Goal: Task Accomplishment & Management: Complete application form

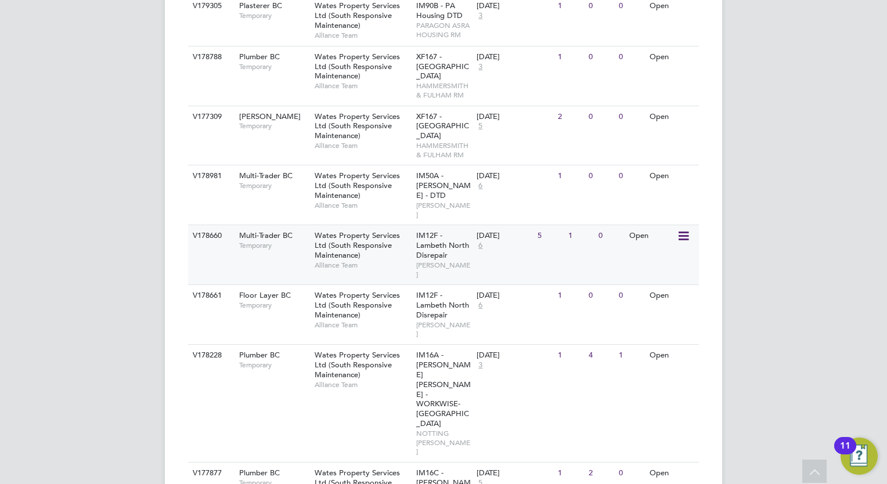
scroll to position [550, 0]
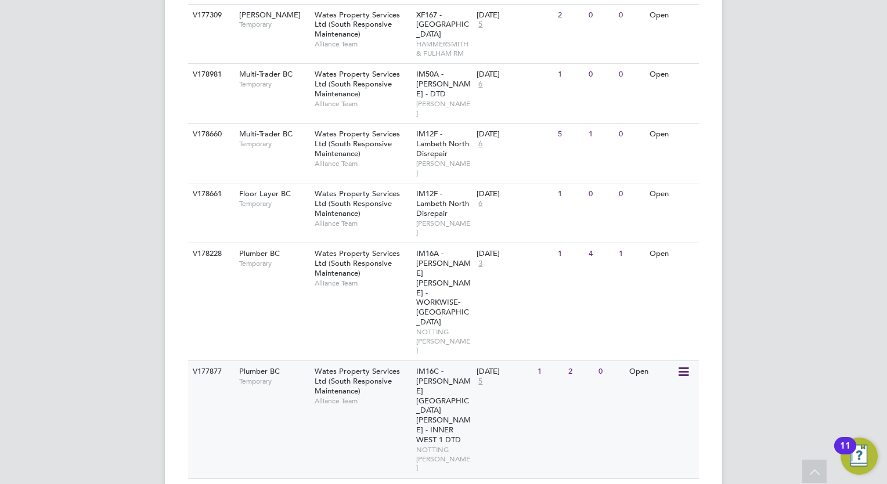
click at [356, 366] on span "Wates Property Services Ltd (South Responsive Maintenance)" at bounding box center [357, 381] width 85 height 30
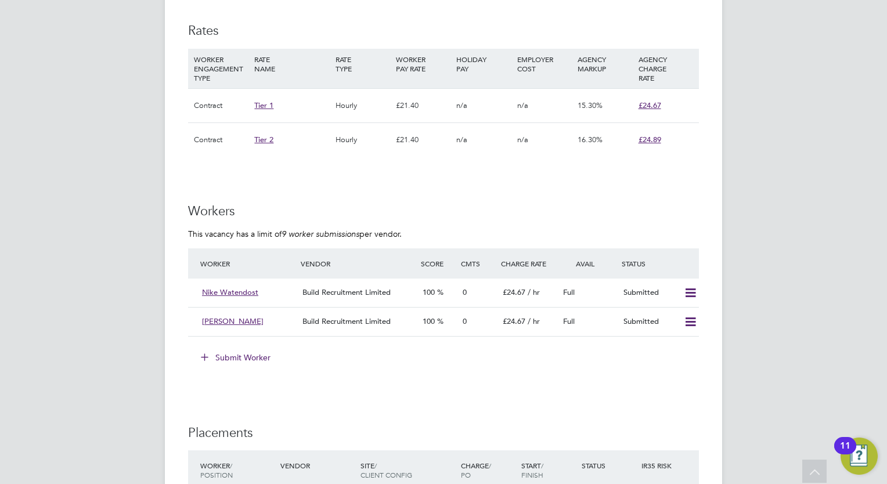
click at [252, 351] on button "Submit Worker" at bounding box center [236, 357] width 87 height 19
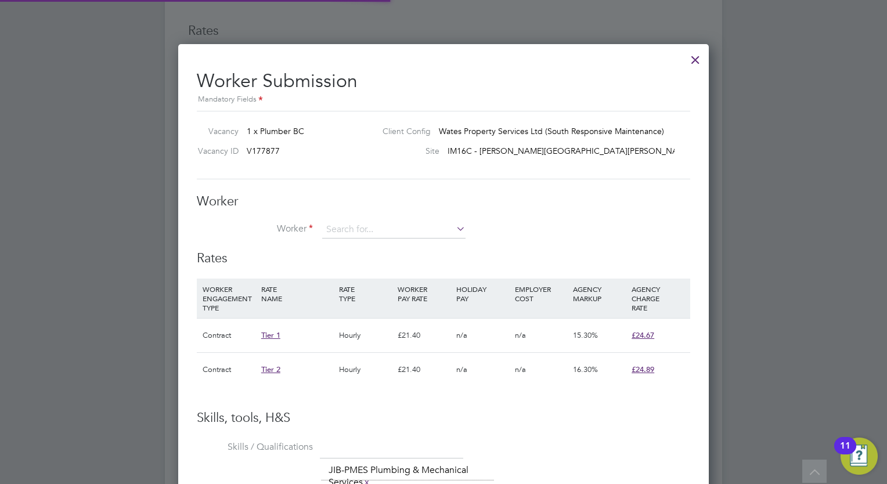
scroll to position [17, 181]
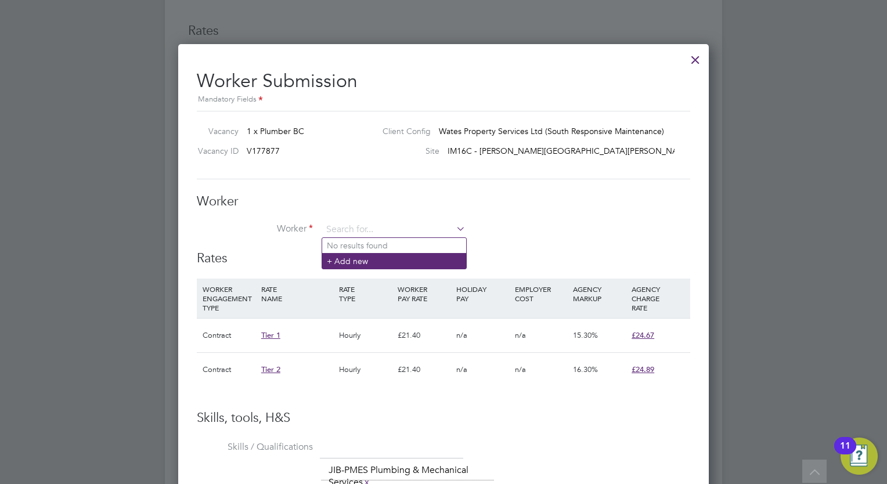
click at [351, 260] on li "+ Add new" at bounding box center [394, 261] width 144 height 16
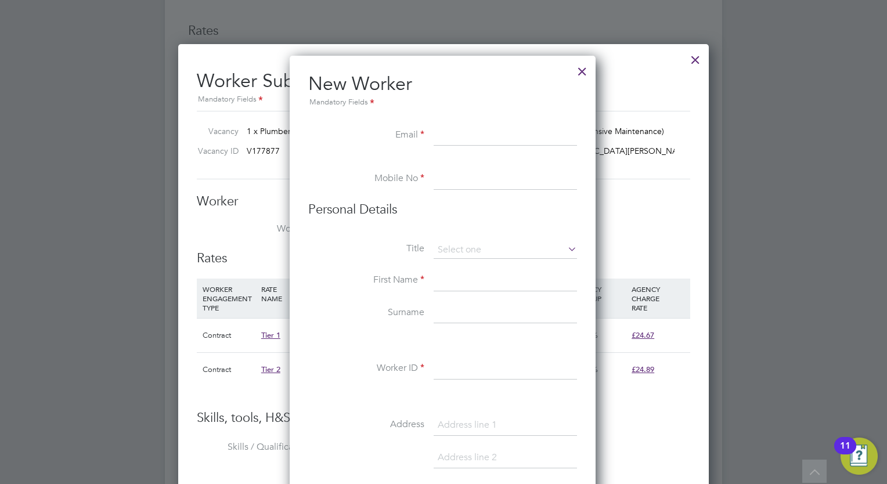
paste input "ncmartin78@gmail.com"
type input "ncmartin78@gmail.com"
click at [770, 157] on div at bounding box center [443, 242] width 887 height 484
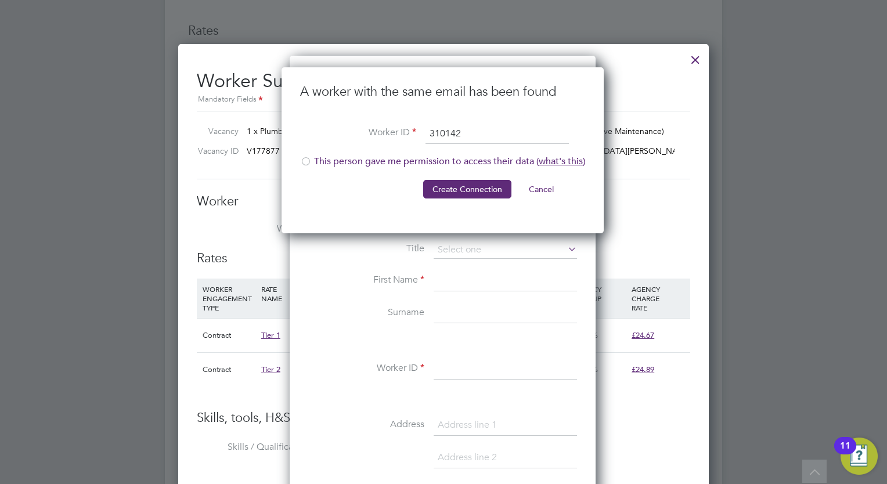
type input "310142"
click at [304, 161] on div at bounding box center [306, 163] width 12 height 12
click at [450, 187] on button "Create Connection" at bounding box center [467, 189] width 88 height 19
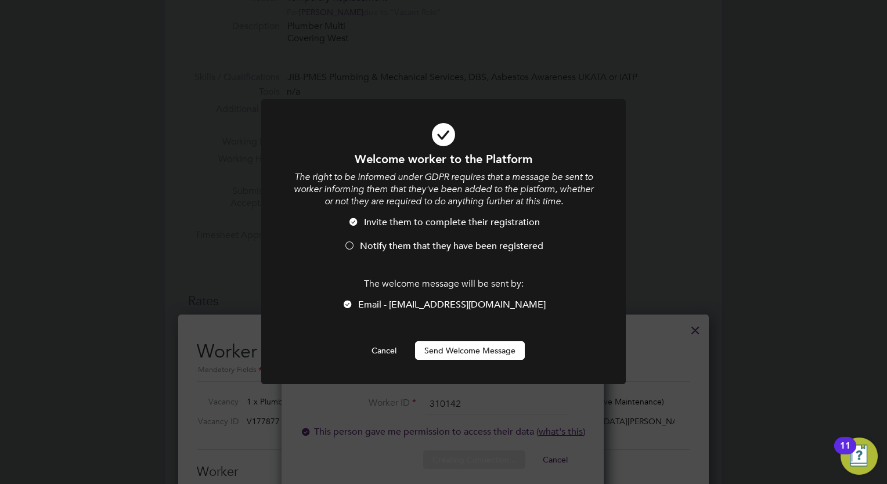
click at [474, 353] on button "Send Welcome Message" at bounding box center [470, 350] width 110 height 19
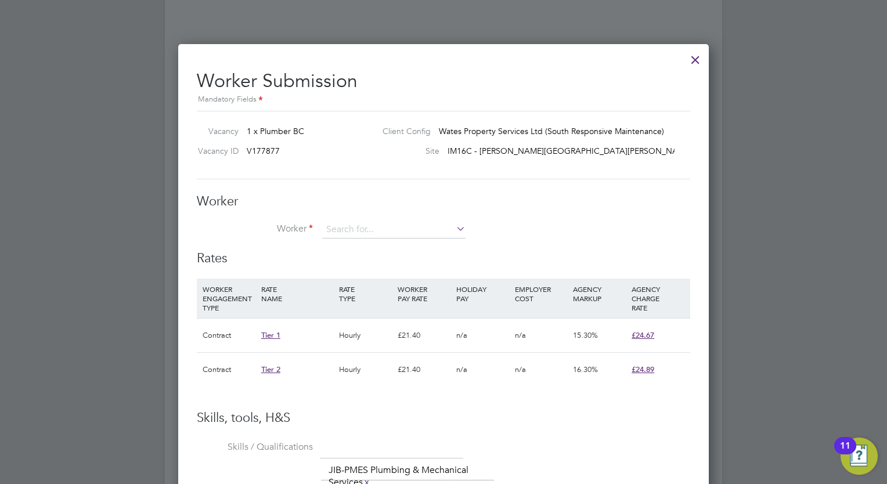
click at [593, 115] on div "Worker Registered You are being redirected to the worker's profile. Cancel Okay" at bounding box center [443, 242] width 887 height 484
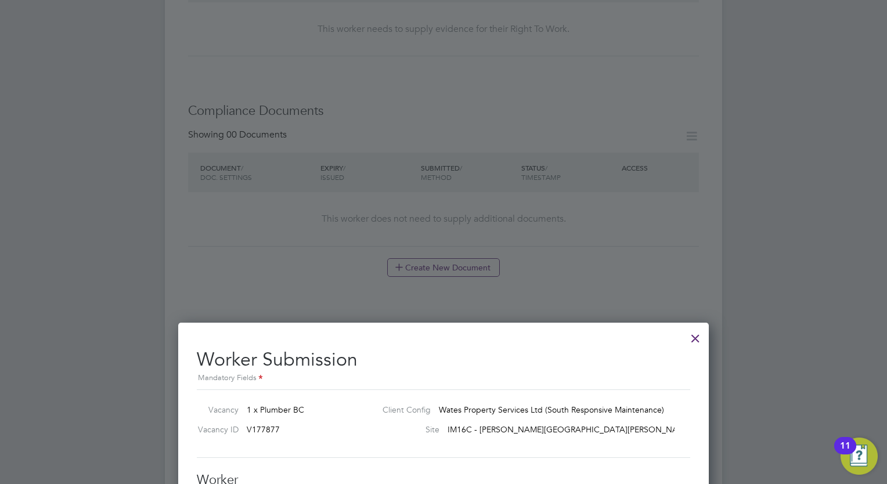
click at [696, 338] on div at bounding box center [695, 335] width 21 height 21
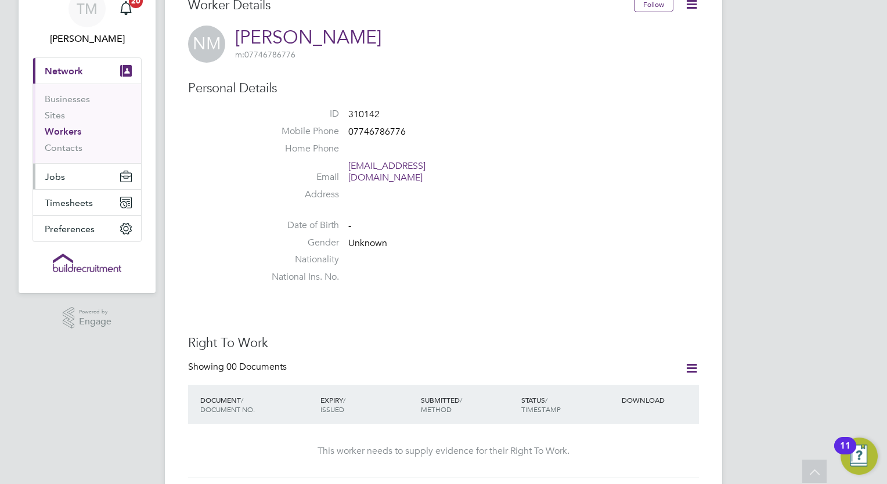
click at [57, 169] on button "Jobs" at bounding box center [87, 177] width 108 height 26
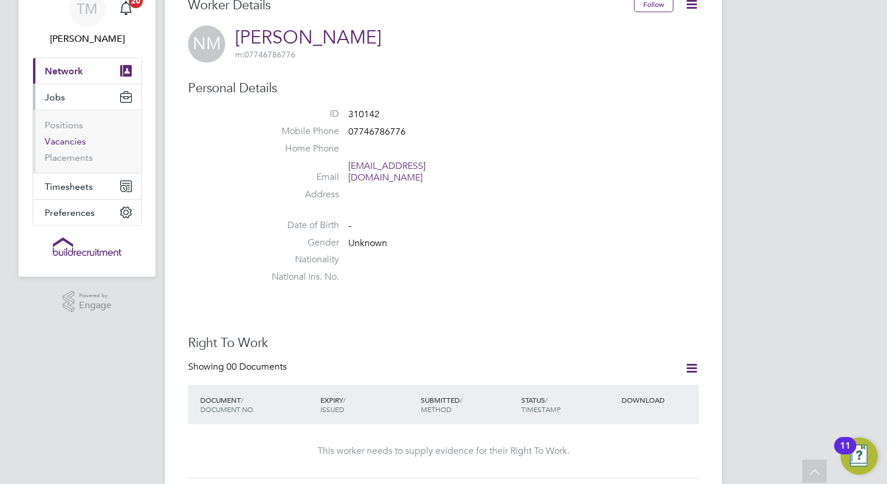
click at [65, 142] on link "Vacancies" at bounding box center [65, 141] width 41 height 11
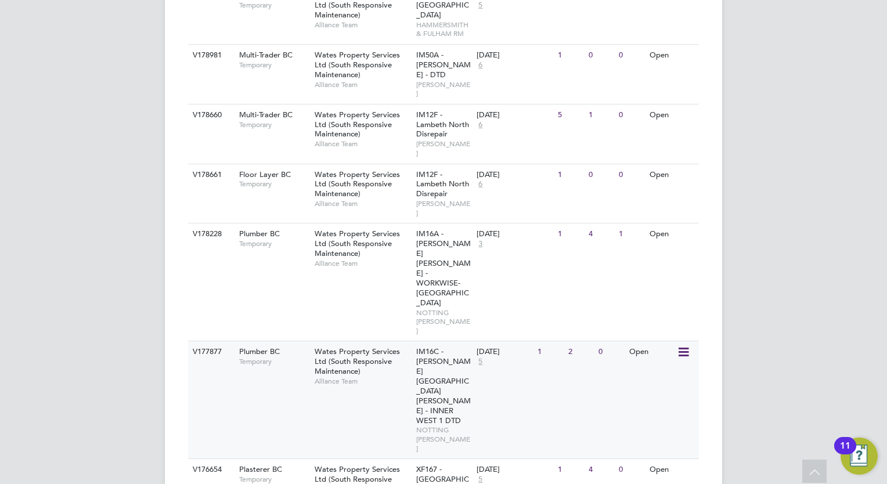
click at [274, 357] on span "Temporary" at bounding box center [274, 361] width 70 height 9
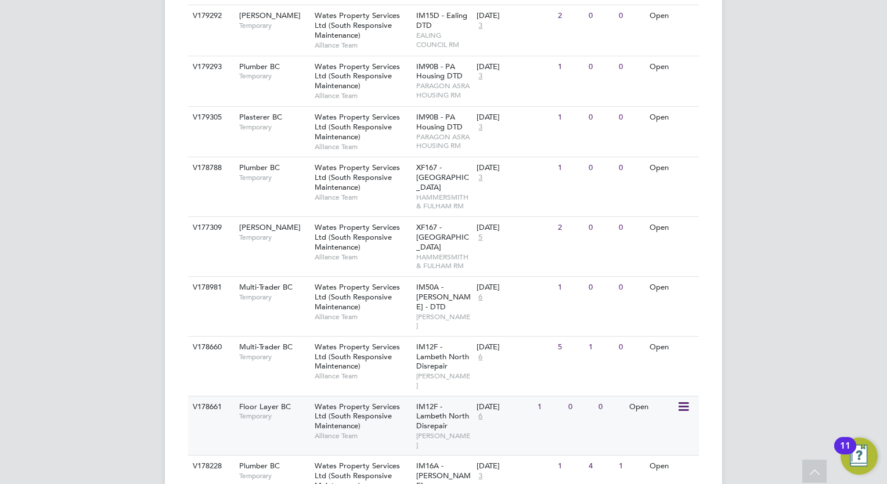
scroll to position [387, 0]
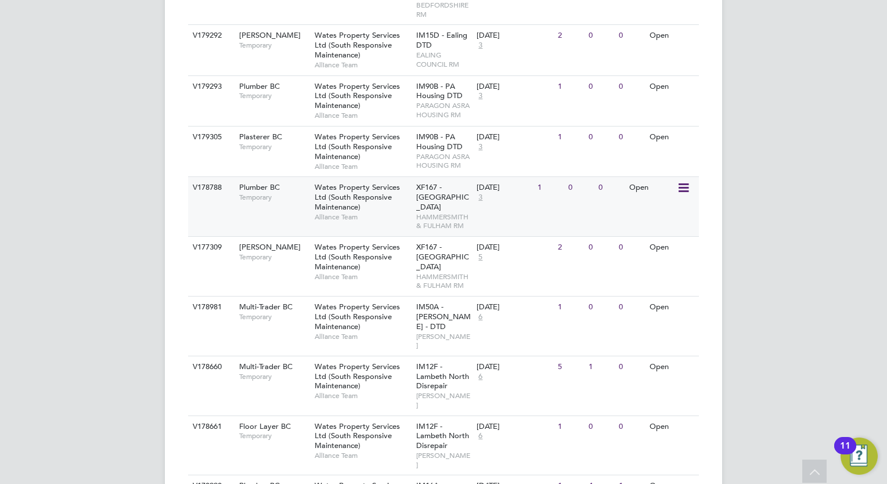
click at [361, 187] on span "Wates Property Services Ltd (South Responsive Maintenance)" at bounding box center [357, 197] width 85 height 30
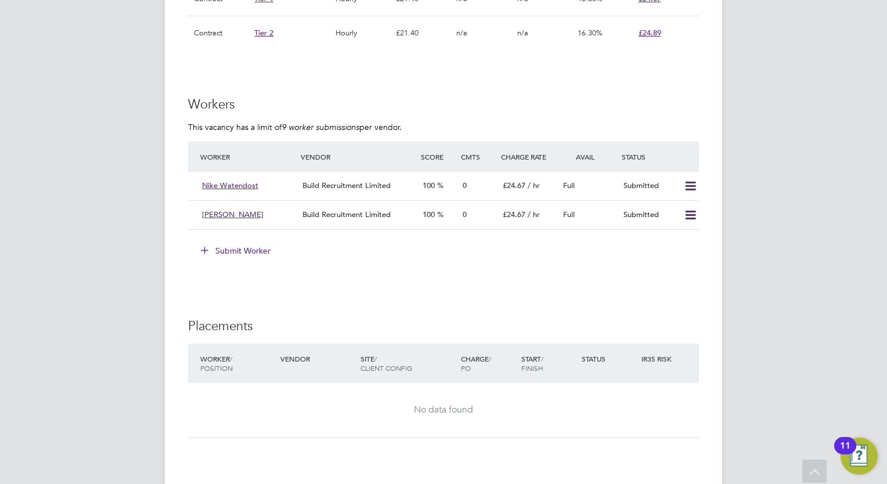
scroll to position [871, 0]
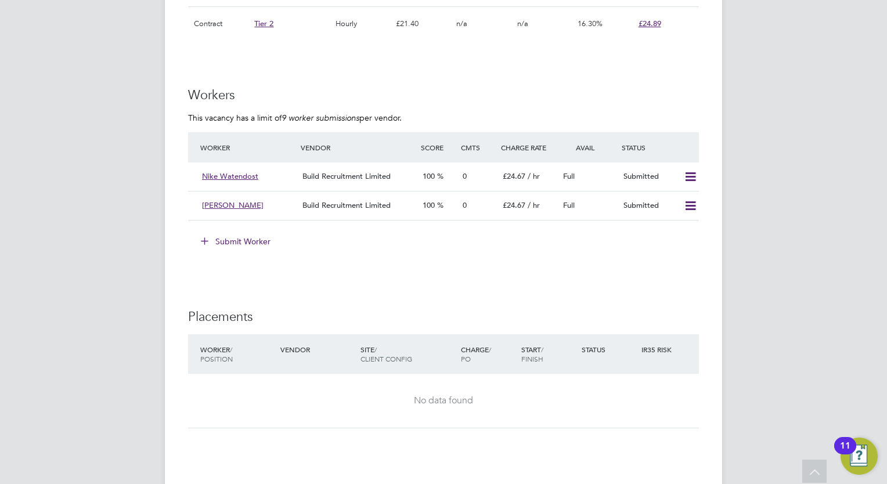
click at [266, 239] on button "Submit Worker" at bounding box center [236, 241] width 87 height 19
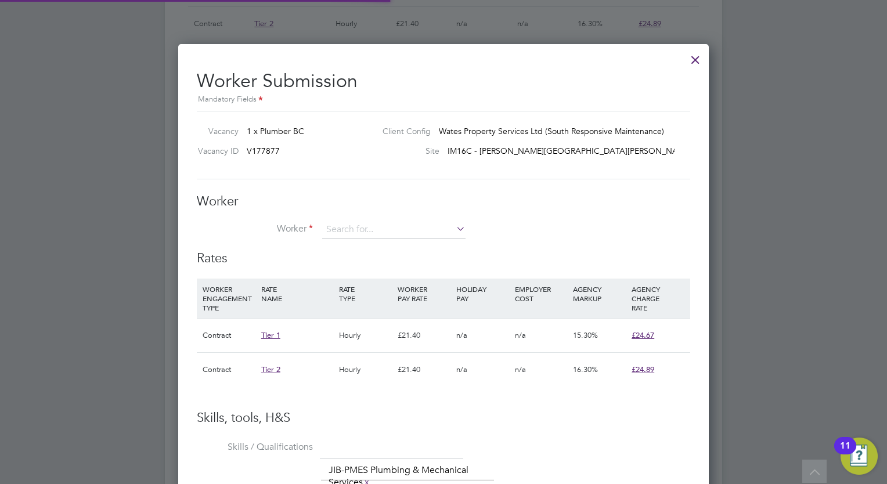
scroll to position [5, 5]
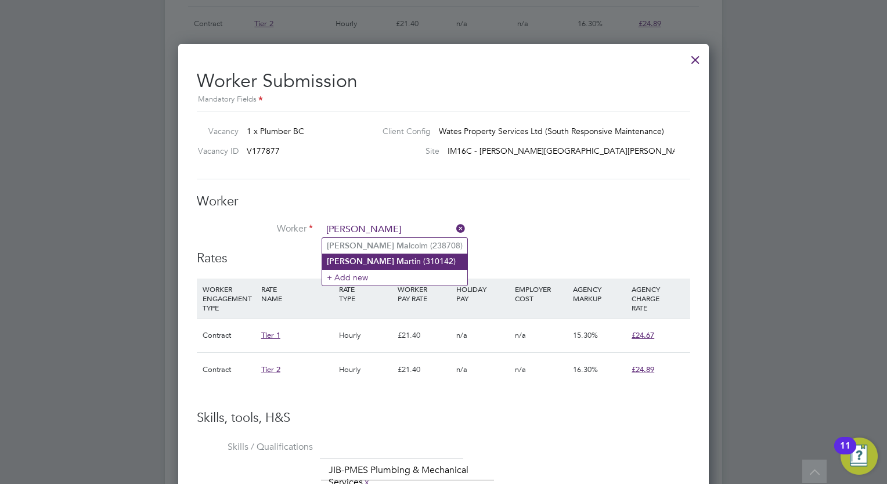
click at [392, 263] on li "Nathan Ma rtin (310142)" at bounding box center [394, 262] width 145 height 16
type input "Nathan Martin (310142)"
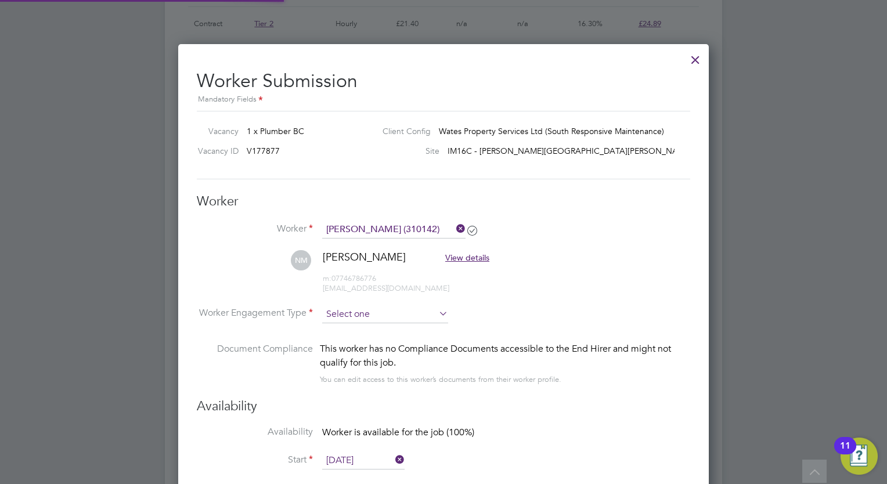
click at [362, 314] on input at bounding box center [385, 314] width 126 height 17
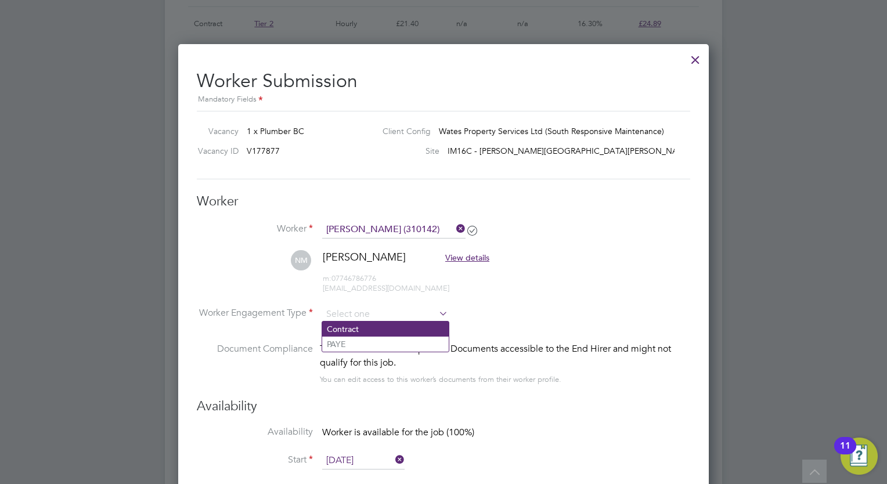
click at [351, 326] on li "Contract" at bounding box center [385, 329] width 127 height 15
type input "Contract"
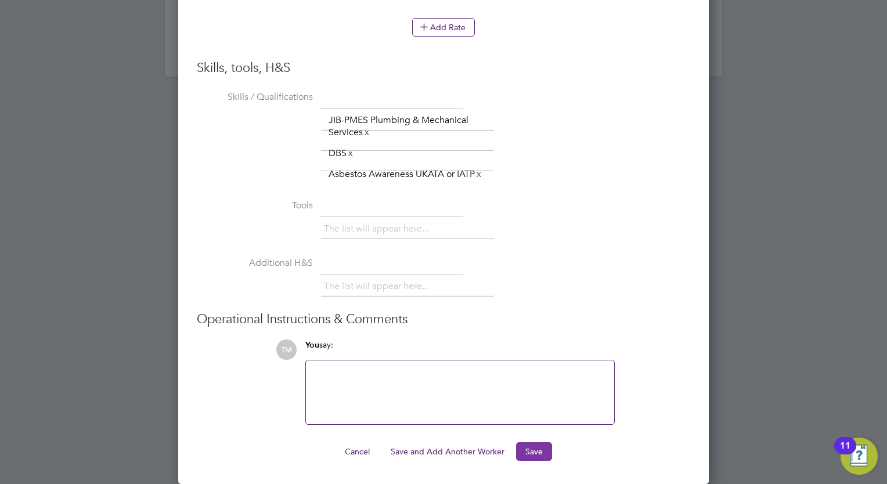
click at [535, 450] on button "Save" at bounding box center [534, 451] width 36 height 19
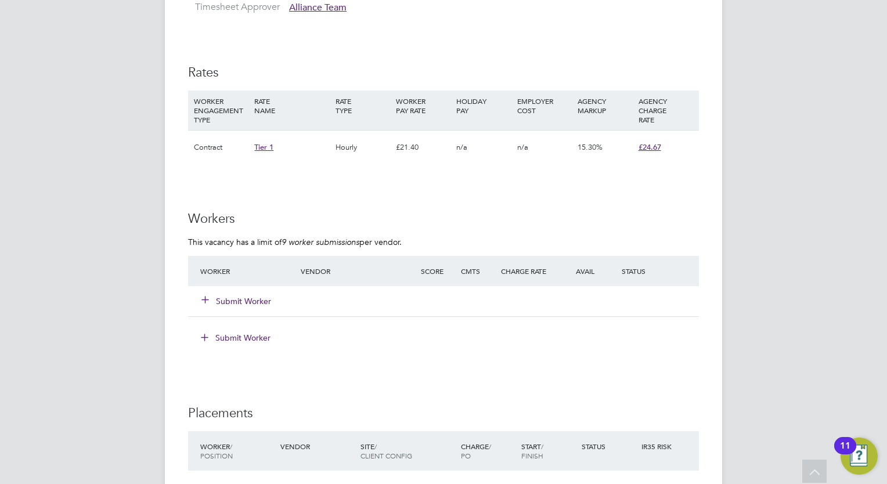
scroll to position [696, 0]
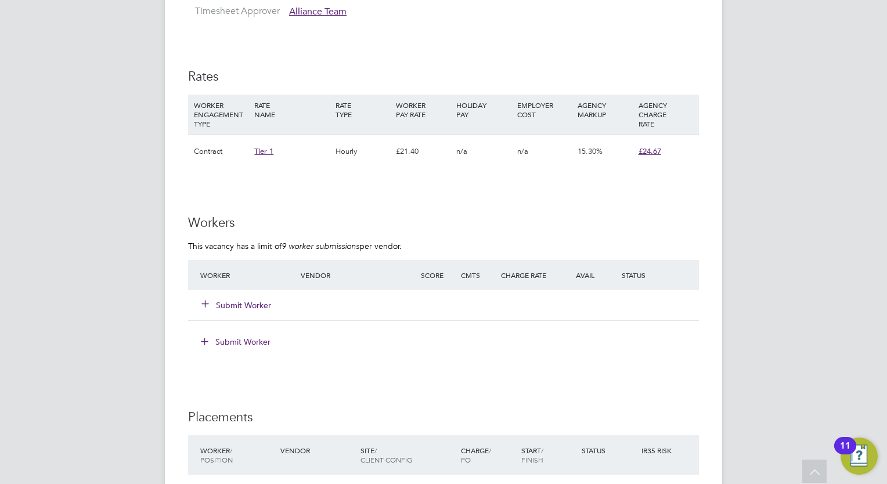
click at [257, 308] on button "Submit Worker" at bounding box center [237, 305] width 70 height 12
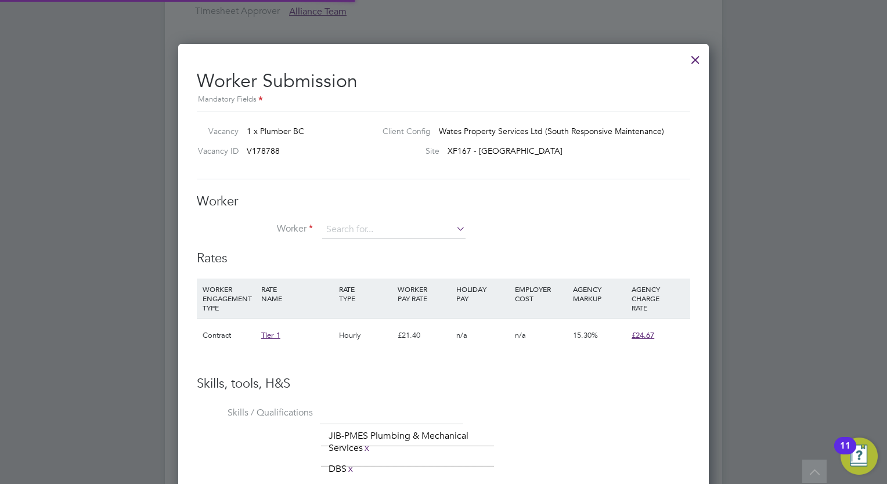
scroll to position [766, 531]
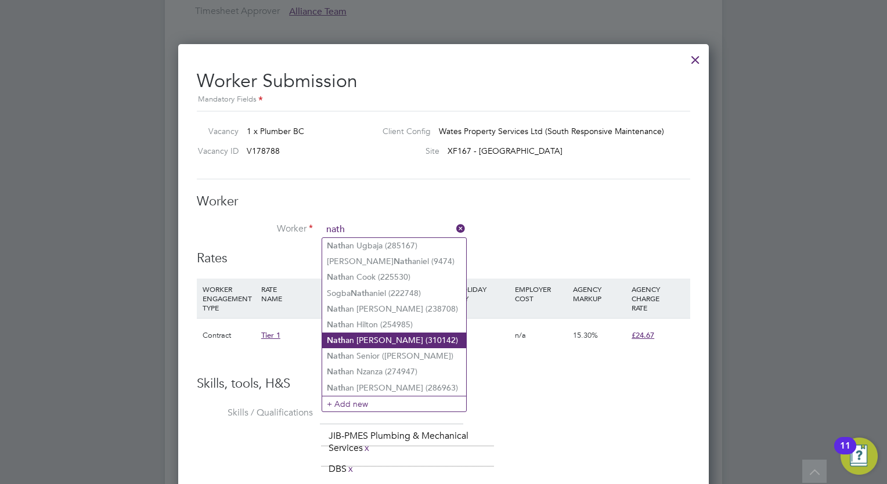
click at [381, 345] on li "Nath an Martin (310142)" at bounding box center [394, 341] width 144 height 16
type input "Nathan Martin (310142)"
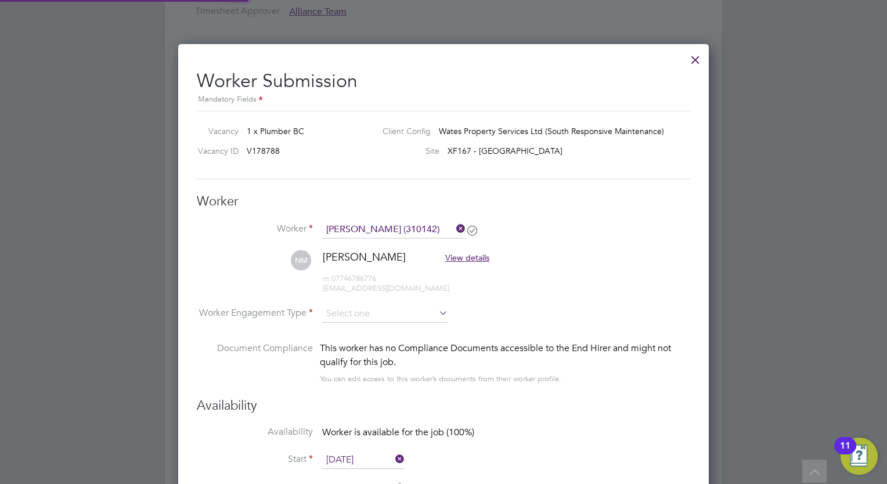
scroll to position [1024, 531]
click at [362, 314] on input at bounding box center [385, 314] width 126 height 17
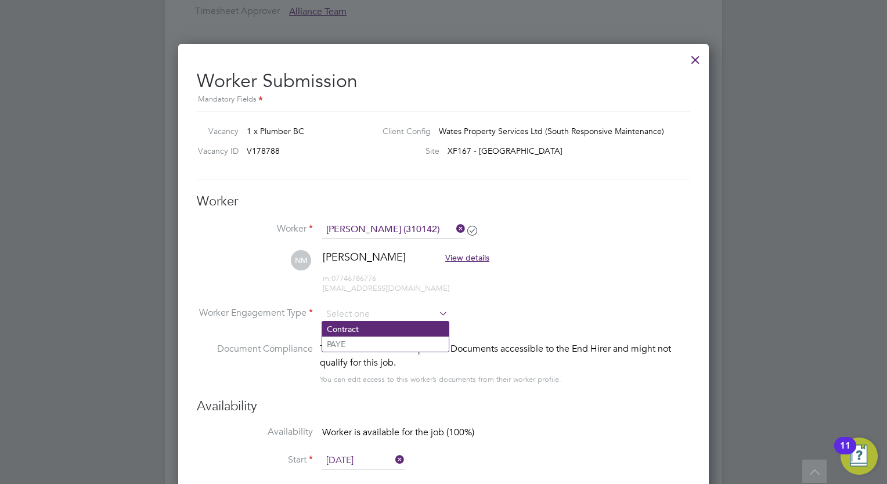
click at [355, 326] on li "Contract" at bounding box center [385, 329] width 127 height 15
type input "Contract"
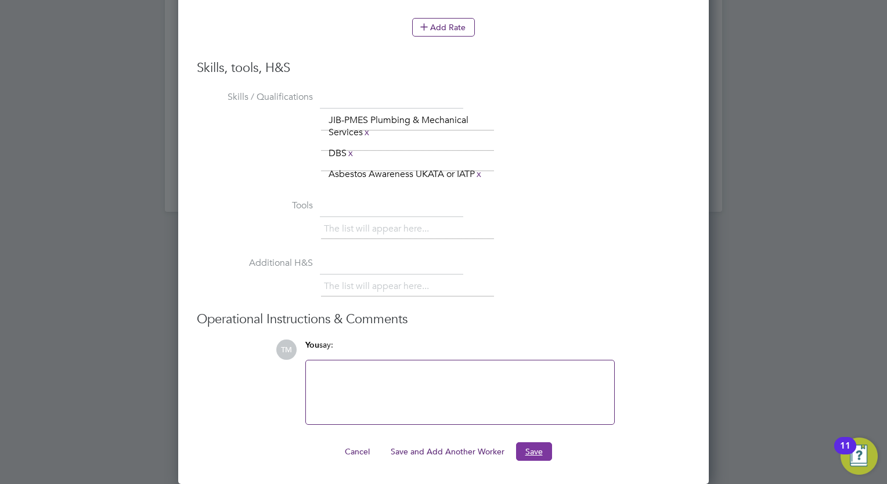
click at [542, 444] on button "Save" at bounding box center [534, 451] width 36 height 19
